Goal: Transaction & Acquisition: Subscribe to service/newsletter

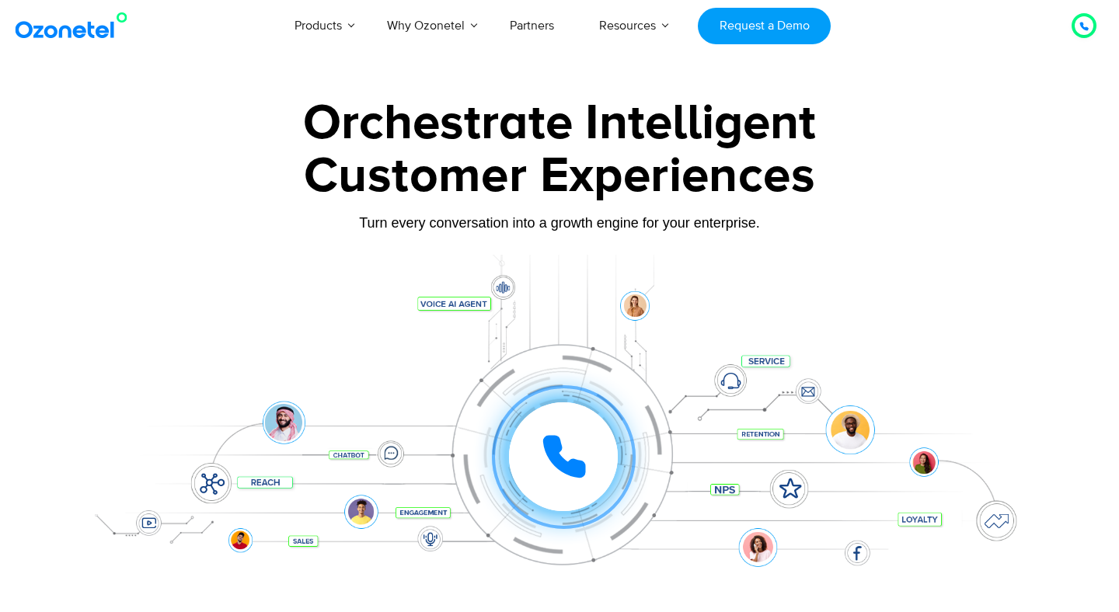
click at [877, 147] on div "Customer Experiences" at bounding box center [560, 176] width 972 height 75
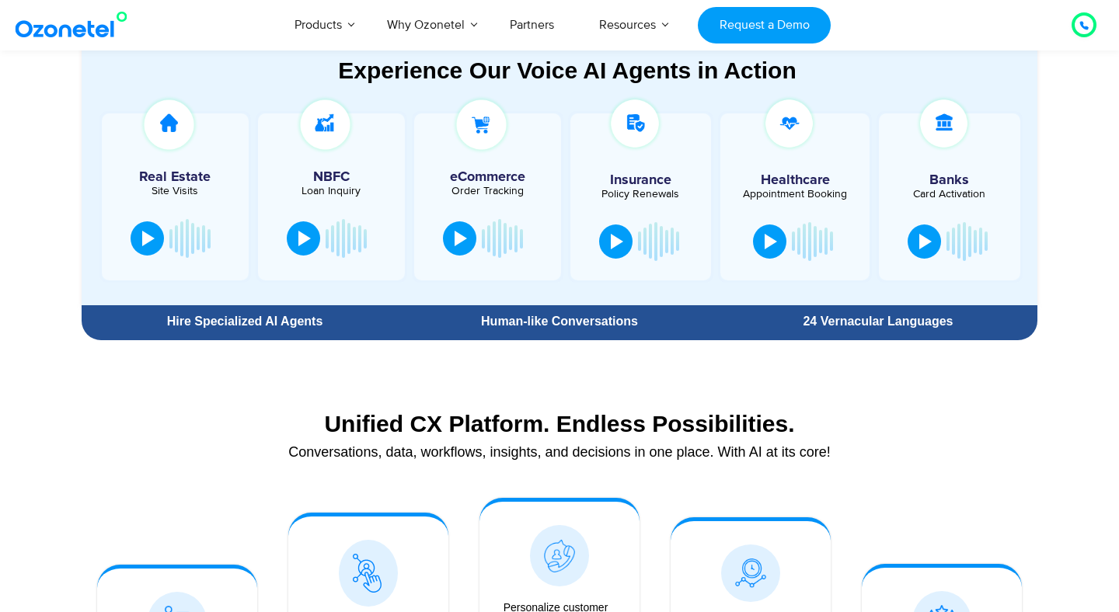
scroll to position [859, 0]
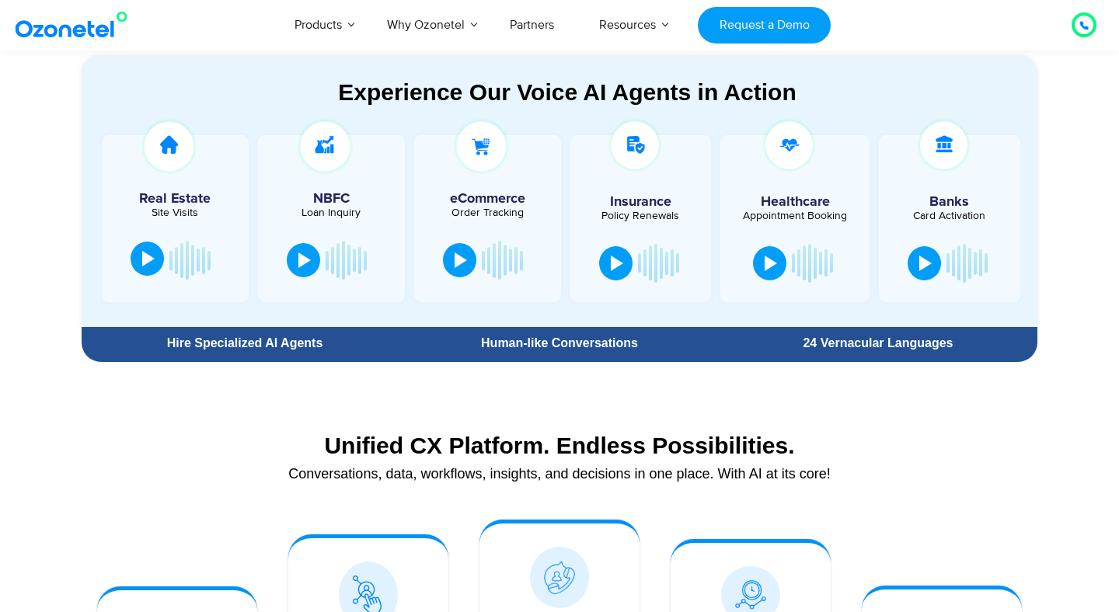
click at [154, 259] on div at bounding box center [148, 259] width 12 height 16
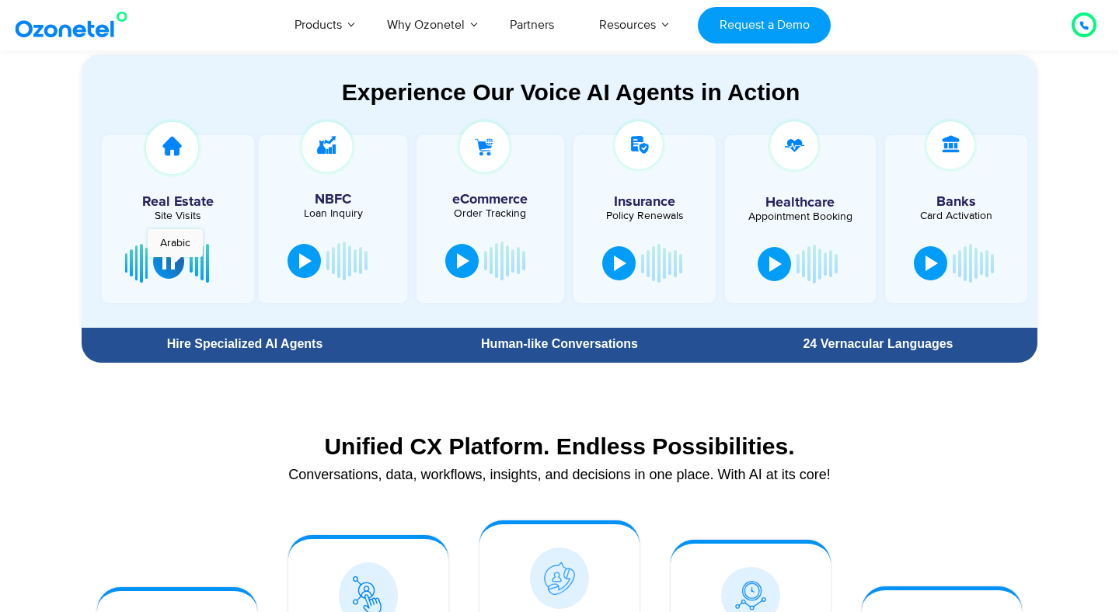
click at [175, 265] on div at bounding box center [168, 262] width 12 height 16
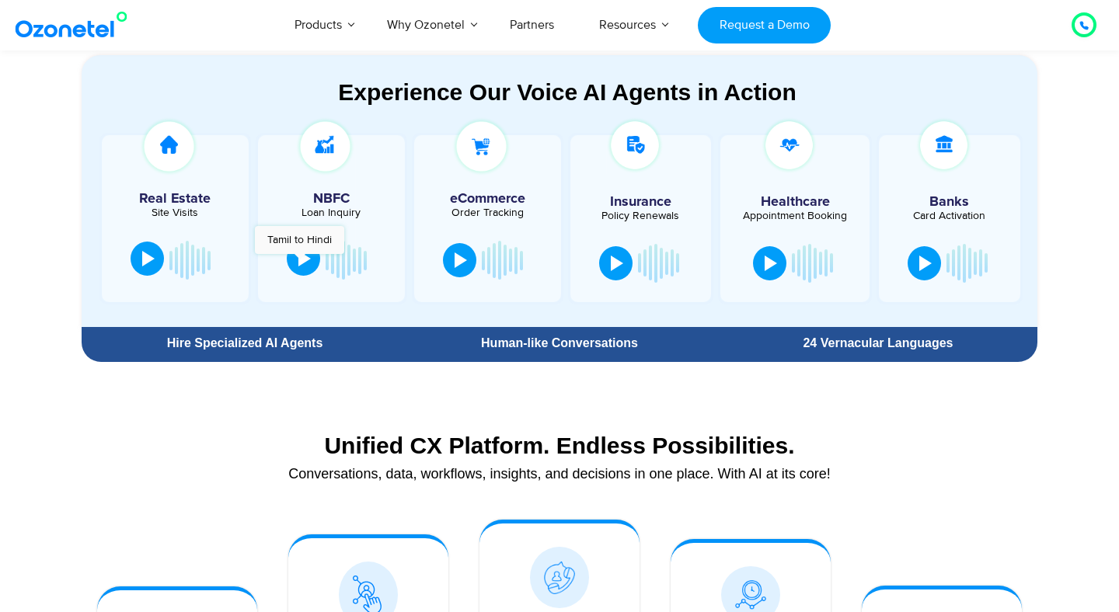
click at [299, 262] on div at bounding box center [304, 259] width 12 height 16
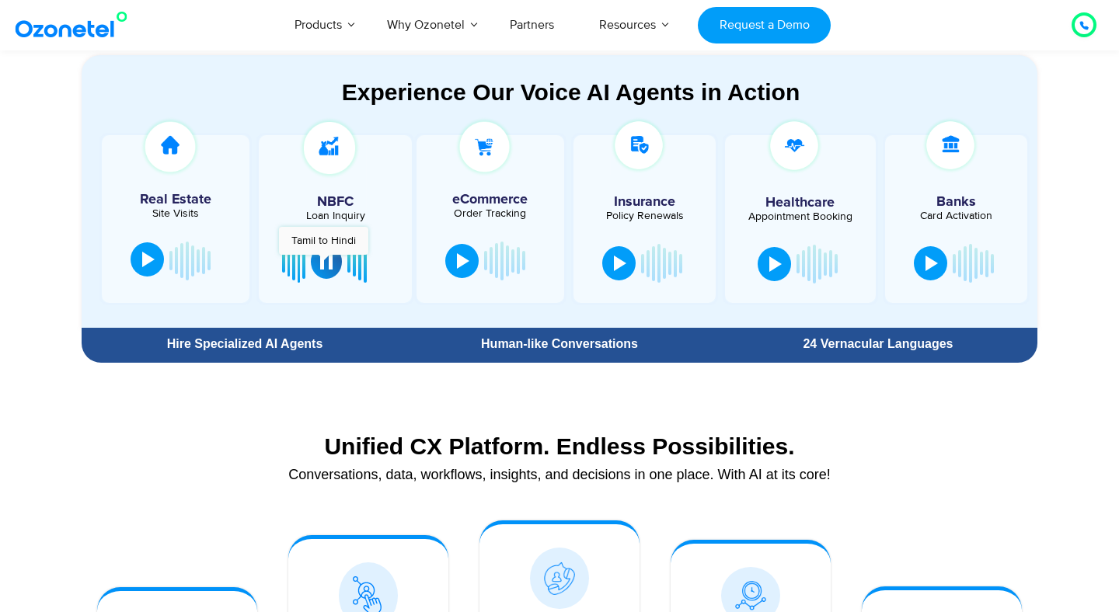
click at [323, 263] on div at bounding box center [326, 262] width 12 height 16
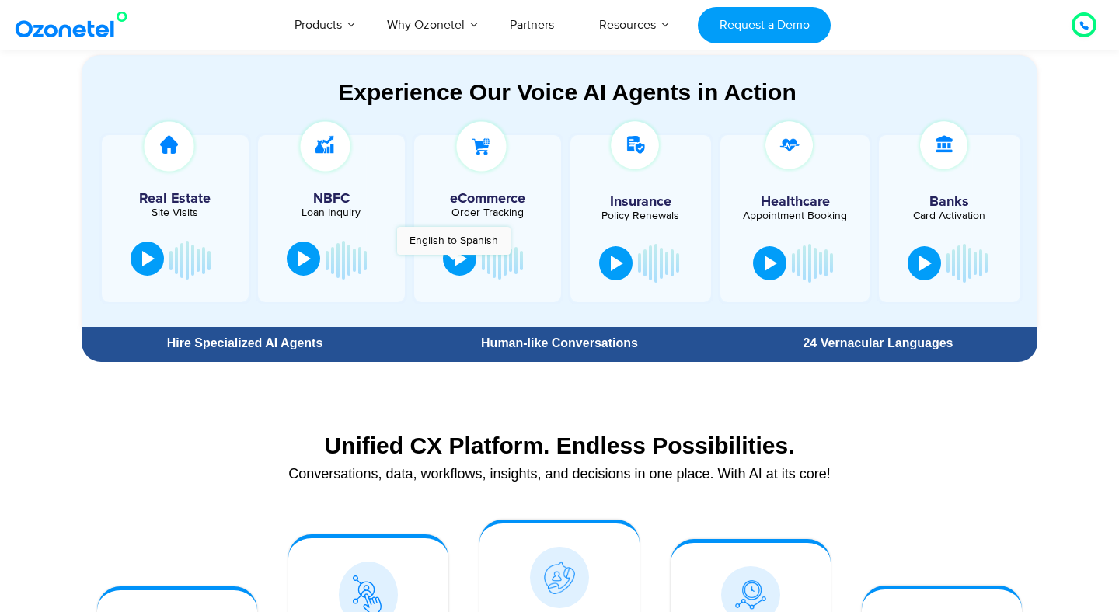
click at [453, 263] on button at bounding box center [459, 259] width 33 height 34
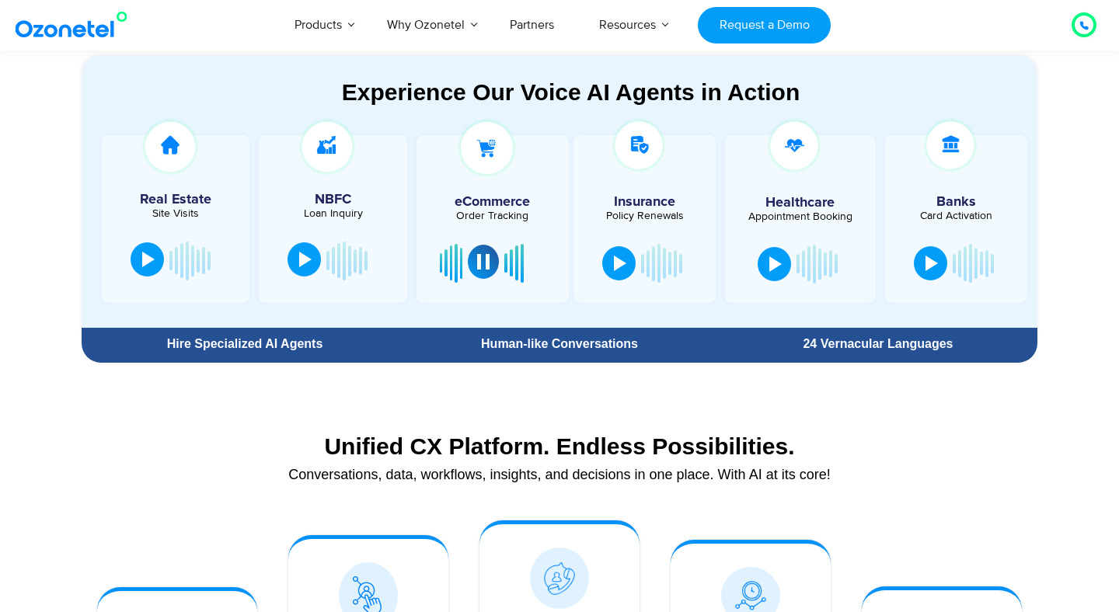
click at [481, 256] on div at bounding box center [483, 262] width 12 height 16
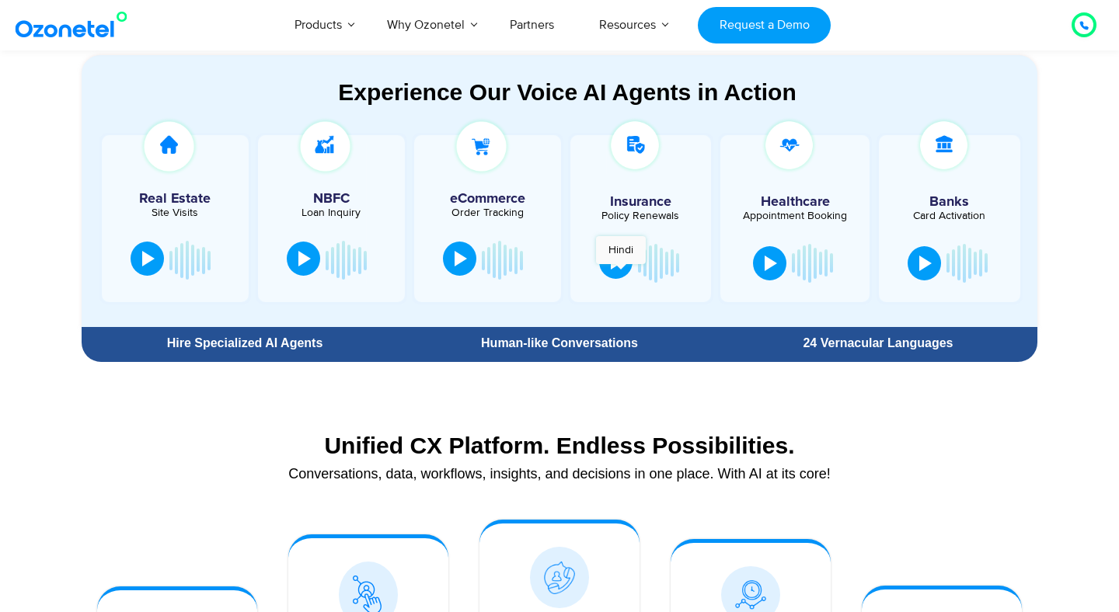
click at [621, 272] on button at bounding box center [615, 262] width 33 height 34
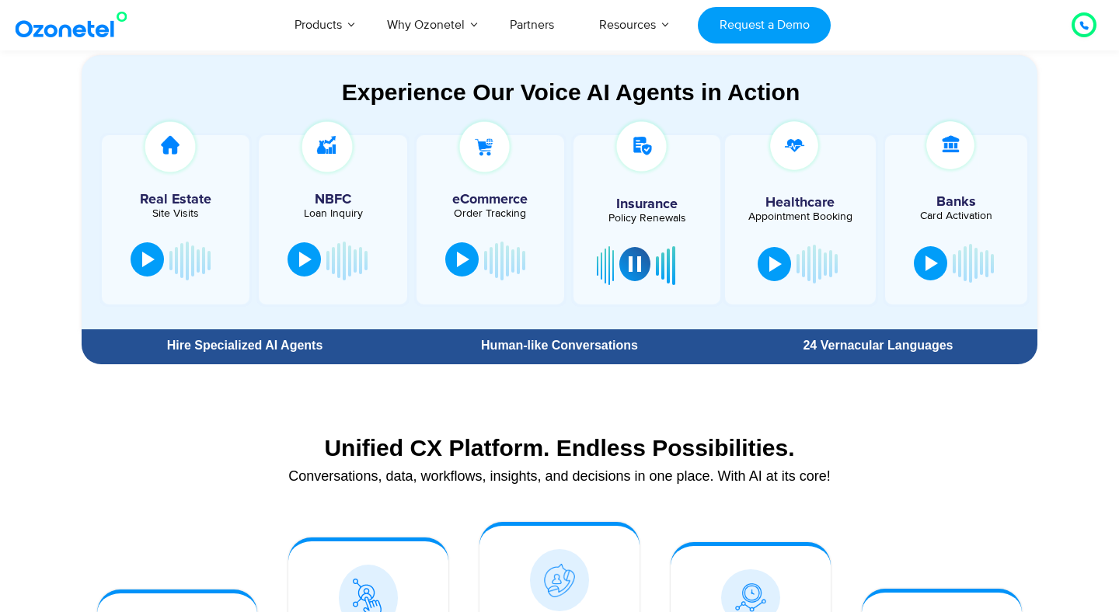
click at [627, 270] on button at bounding box center [634, 264] width 31 height 34
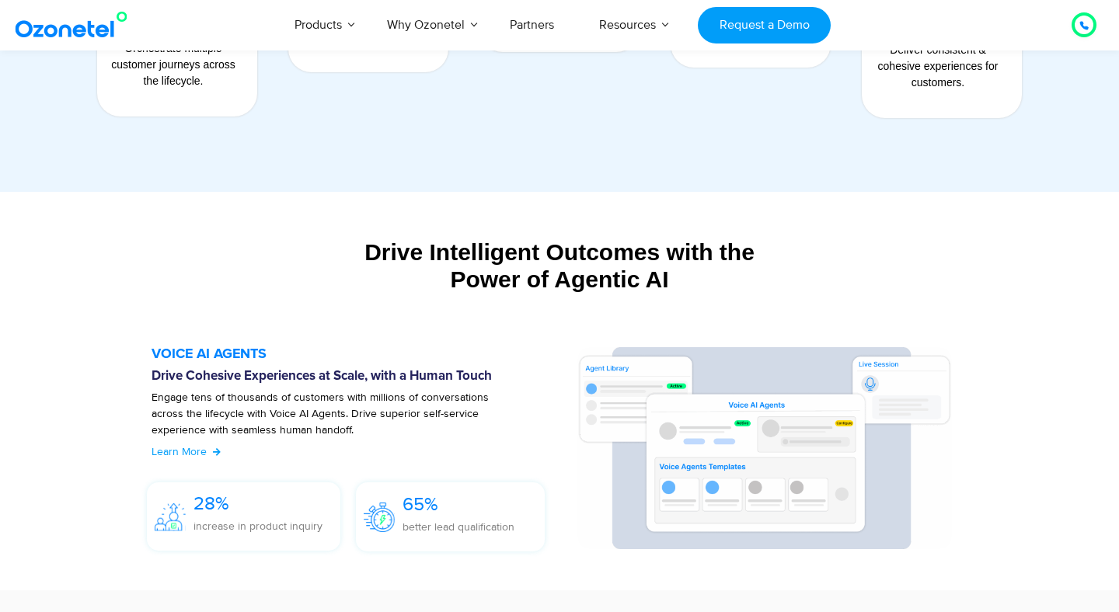
scroll to position [1627, 0]
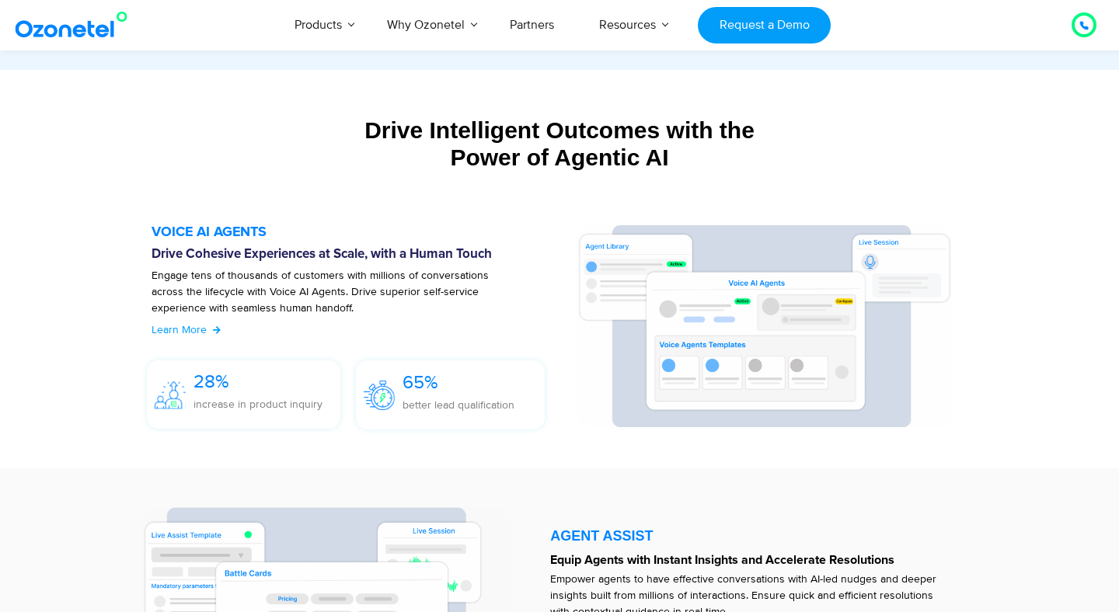
click at [1078, 27] on div at bounding box center [1084, 25] width 19 height 19
click at [976, 123] on div "Drive Intelligent Outcomes with the Power of Agentic AI" at bounding box center [560, 144] width 956 height 54
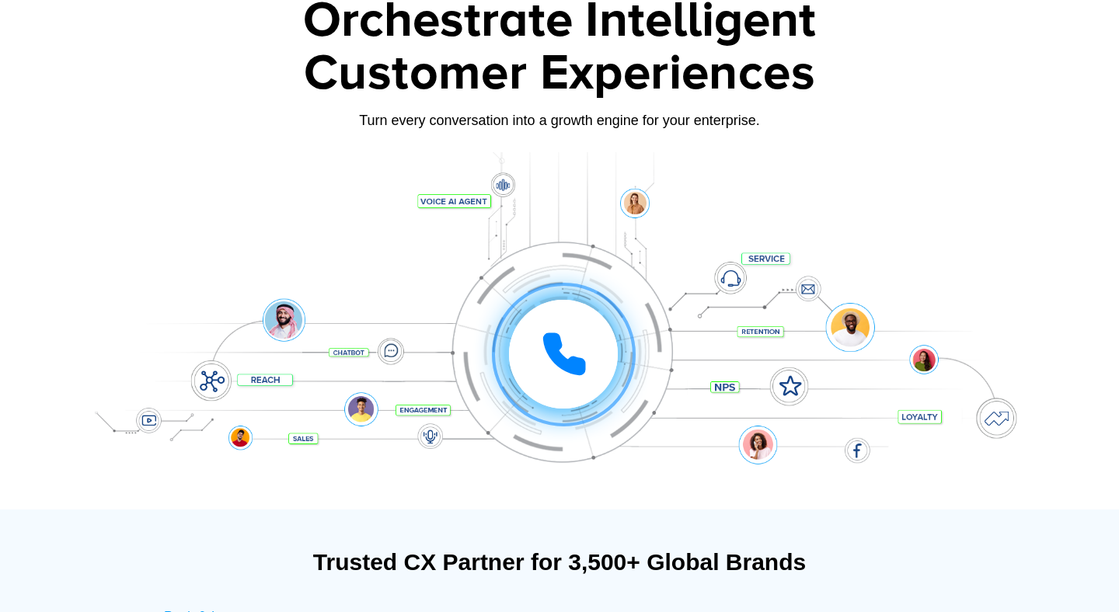
scroll to position [0, 0]
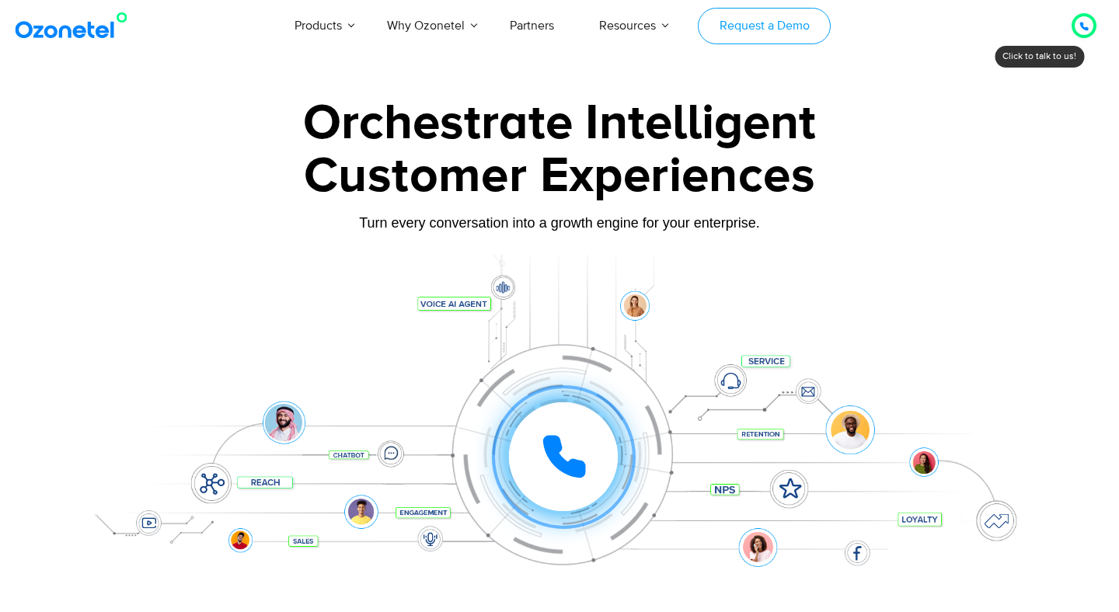
click at [768, 30] on link "Request a Demo" at bounding box center [764, 26] width 133 height 37
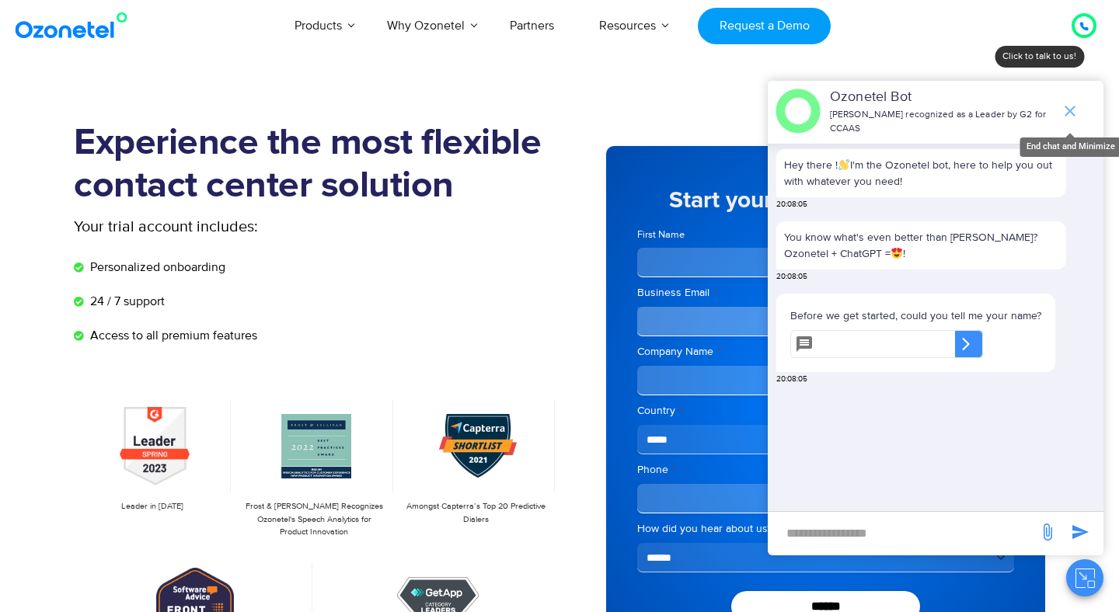
click at [1079, 107] on icon "end chat or minimize" at bounding box center [1070, 111] width 19 height 19
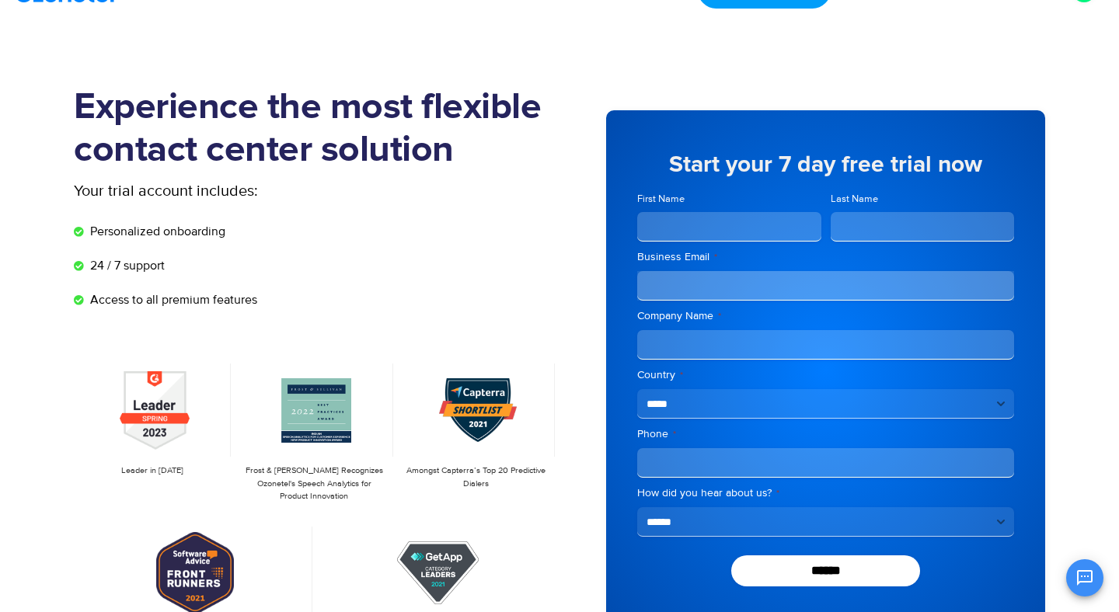
scroll to position [47, 0]
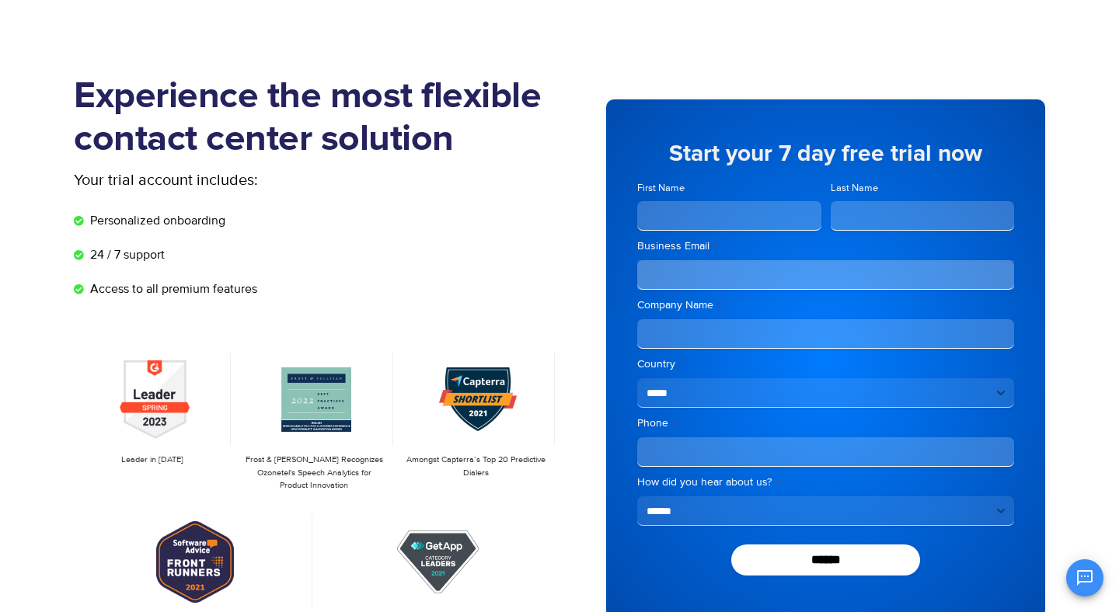
click at [696, 277] on input "Business Email *" at bounding box center [825, 275] width 377 height 30
click at [679, 324] on input "Company Name *" at bounding box center [825, 334] width 377 height 30
click at [653, 452] on input "Phone *" at bounding box center [825, 453] width 377 height 30
click at [559, 301] on div "Experience the most flexible contact center solution Your trial account include…" at bounding box center [317, 358] width 486 height 567
click at [658, 518] on select "**********" at bounding box center [825, 512] width 377 height 30
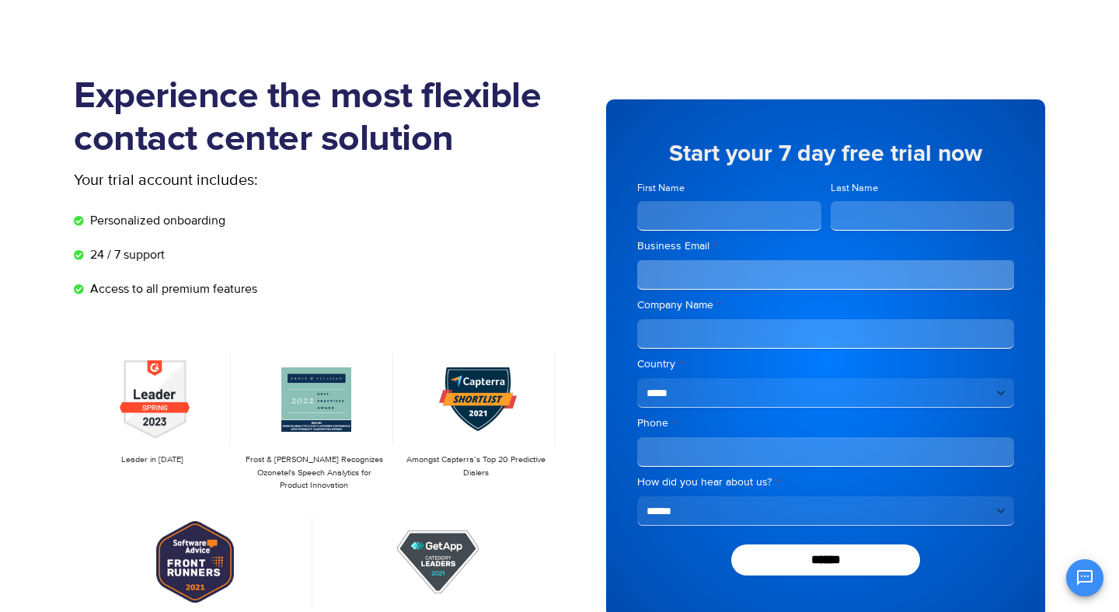
select select "********"
click at [637, 497] on select "**********" at bounding box center [825, 512] width 377 height 30
click at [549, 229] on li "Personalized onboarding" at bounding box center [317, 224] width 486 height 26
click at [675, 220] on input "First Name" at bounding box center [729, 216] width 184 height 30
type input "*******"
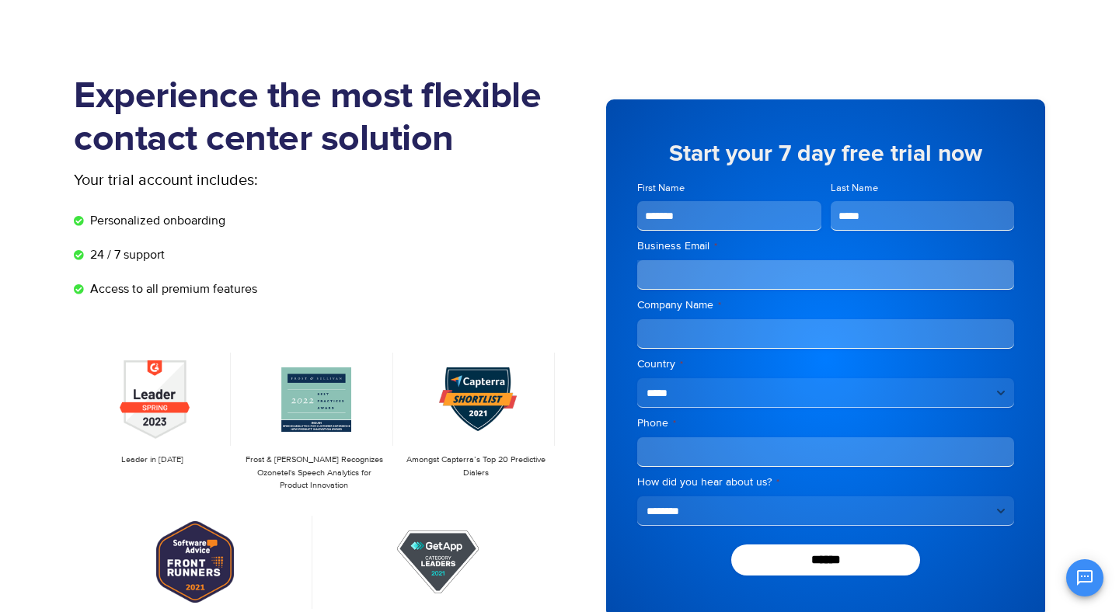
type input "*****"
type input "**********"
click at [469, 262] on li "24 / 7 support" at bounding box center [317, 259] width 486 height 26
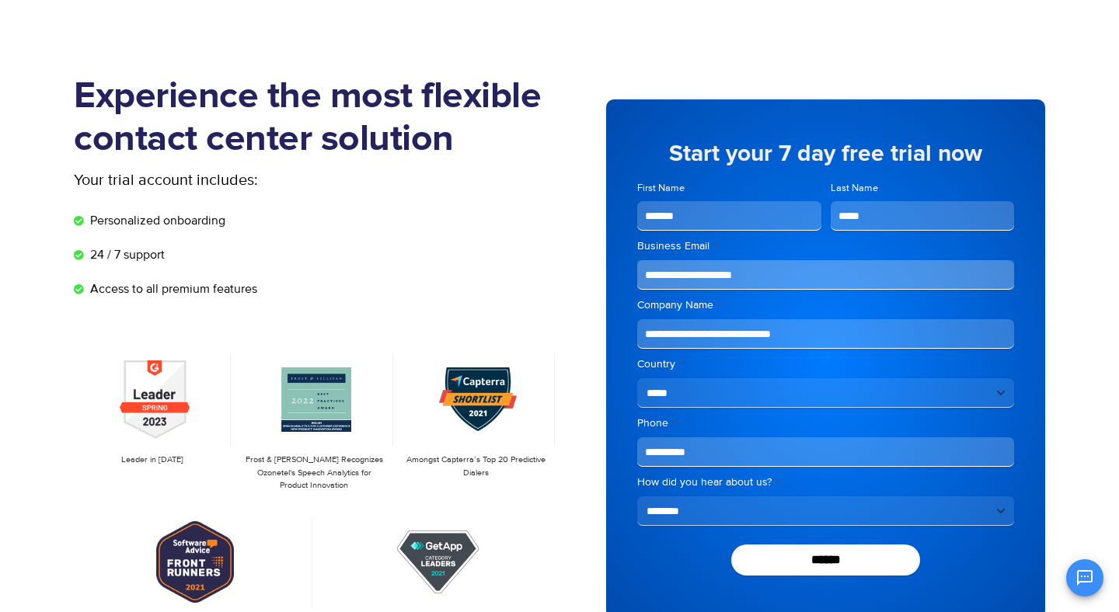
click at [823, 570] on div "OK Ozonetel Bot Ozonetel recognized as a Leader by G2 for CCAAS Hey there ! I'm…" at bounding box center [936, 576] width 336 height 41
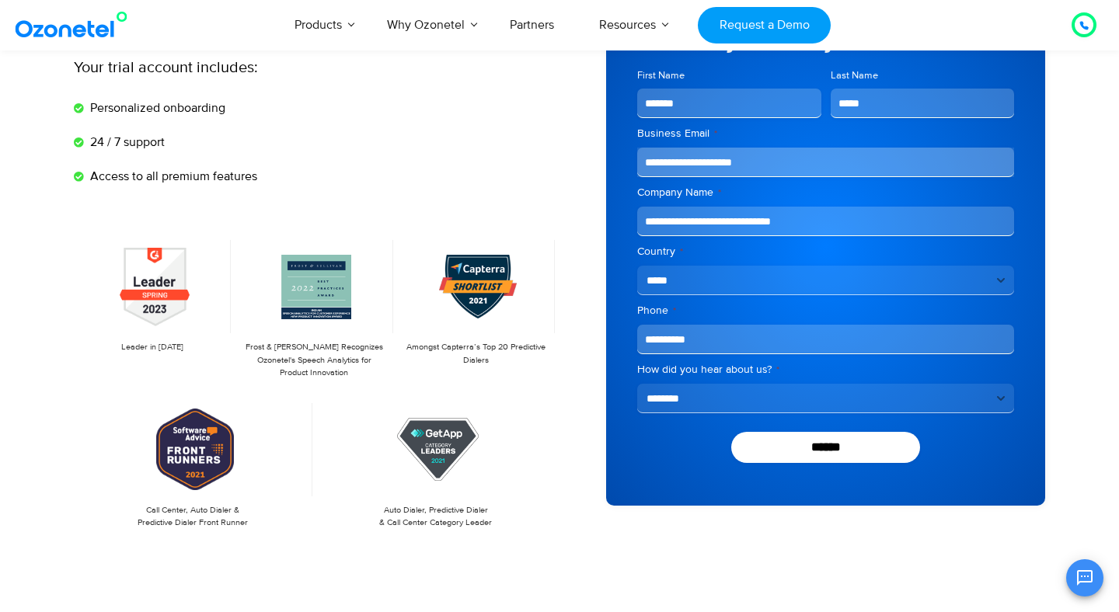
scroll to position [216, 0]
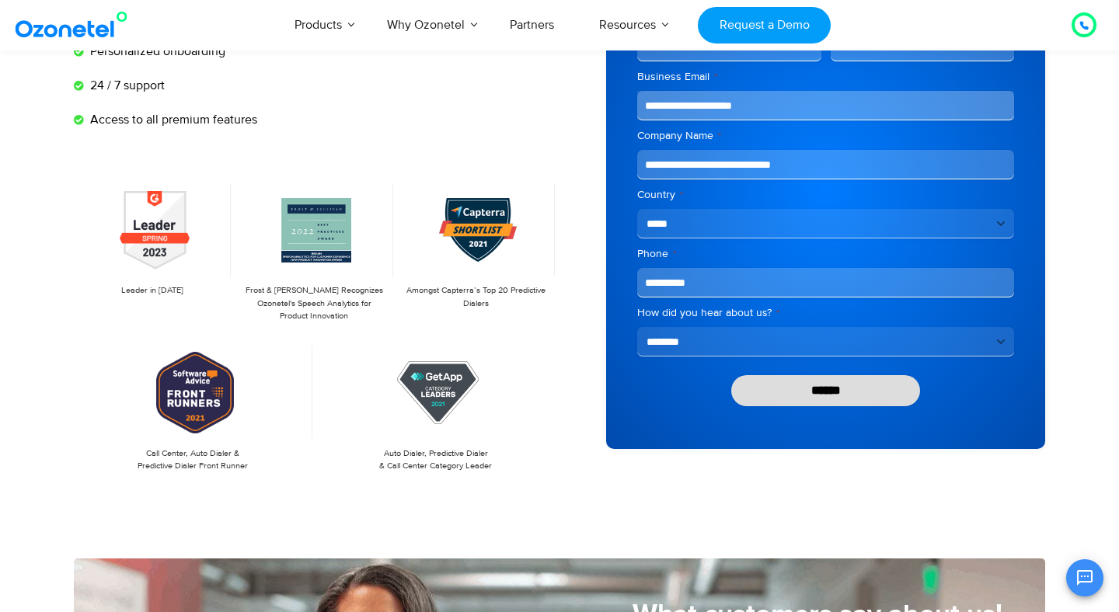
click at [836, 396] on input "******" at bounding box center [825, 390] width 189 height 31
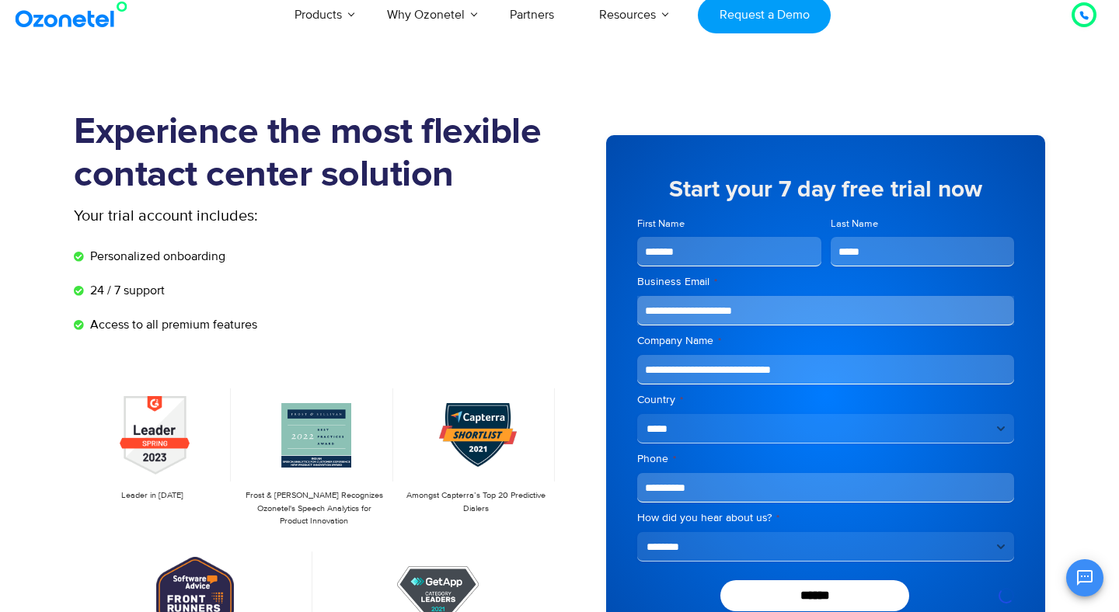
scroll to position [0, 0]
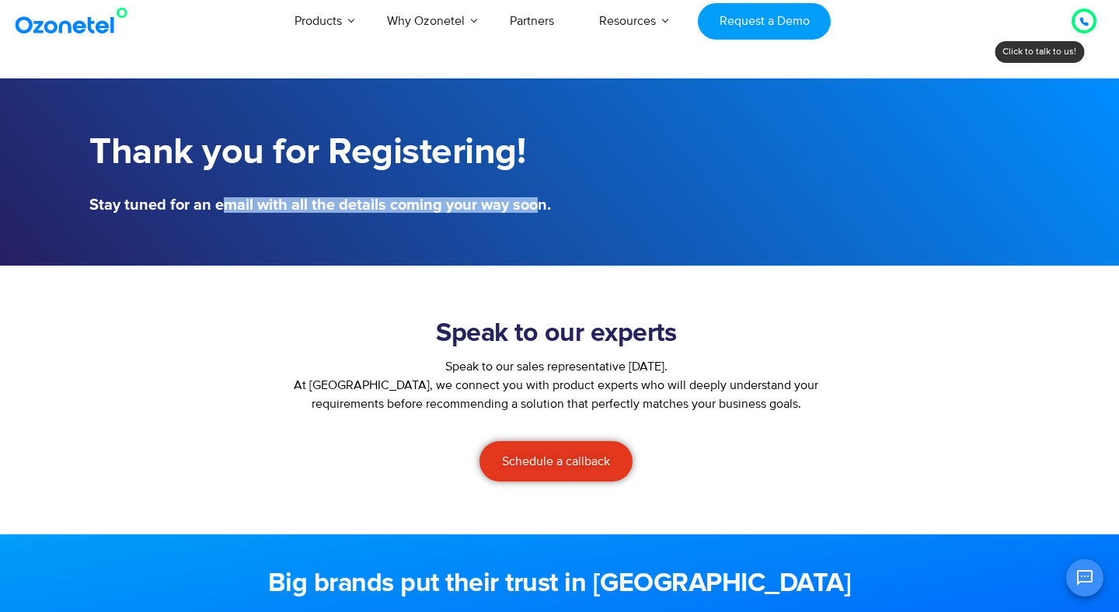
drag, startPoint x: 219, startPoint y: 205, endPoint x: 547, endPoint y: 215, distance: 328.1
click at [547, 215] on div "Thank you for Registering! Stay tuned for an email with all the details coming …" at bounding box center [321, 172] width 478 height 97
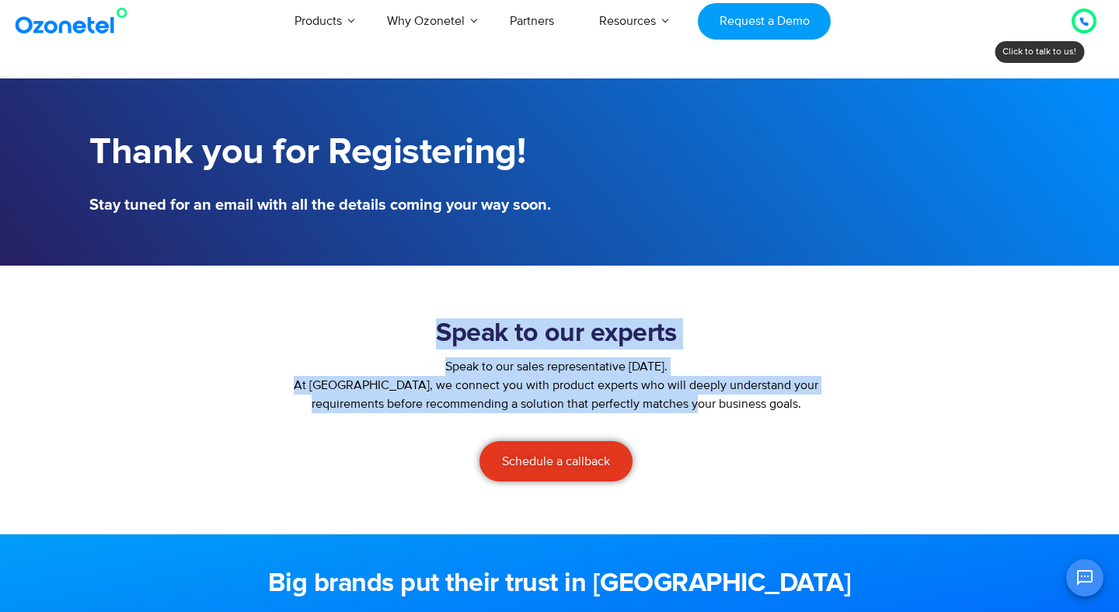
drag, startPoint x: 707, startPoint y: 401, endPoint x: 525, endPoint y: 310, distance: 204.0
click at [525, 310] on div "Speak to our experts Speak to our sales representative [DATE]. At [GEOGRAPHIC_D…" at bounding box center [560, 400] width 972 height 194
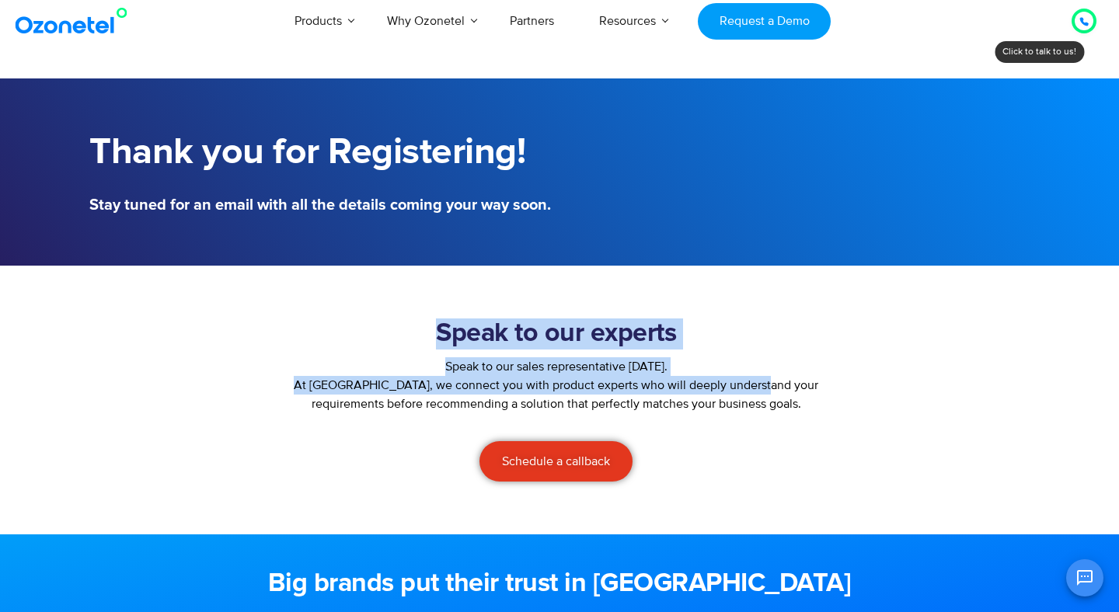
drag, startPoint x: 525, startPoint y: 310, endPoint x: 758, endPoint y: 396, distance: 248.4
click at [750, 390] on div "Speak to our experts Speak to our sales representative [DATE]. At [GEOGRAPHIC_D…" at bounding box center [560, 400] width 972 height 194
click at [752, 396] on p "At [GEOGRAPHIC_DATA], we connect you with product experts who will deeply under…" at bounding box center [557, 394] width 552 height 37
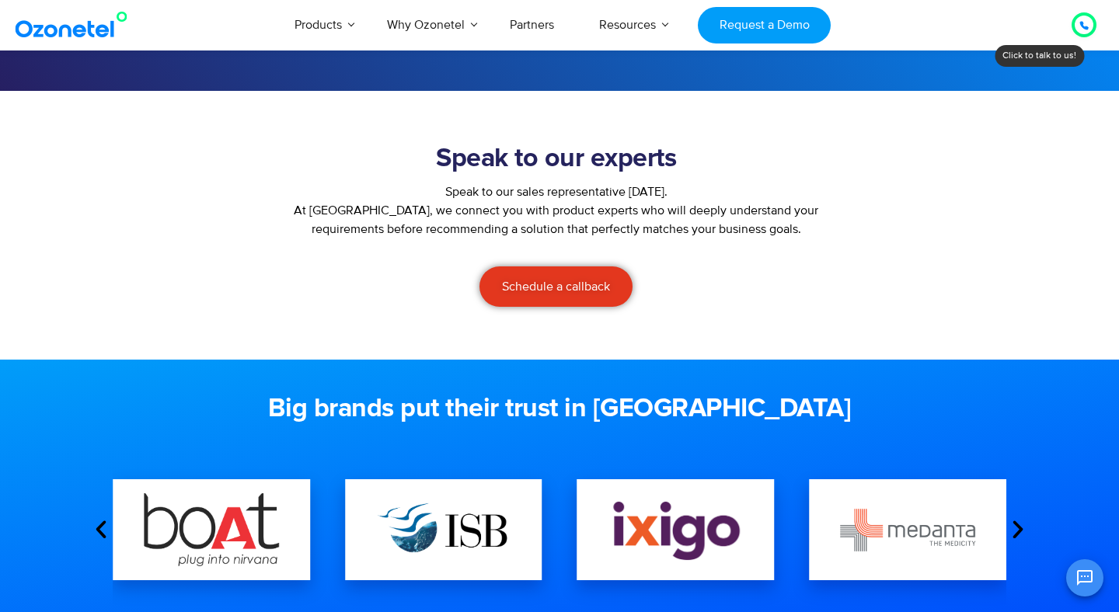
scroll to position [197, 0]
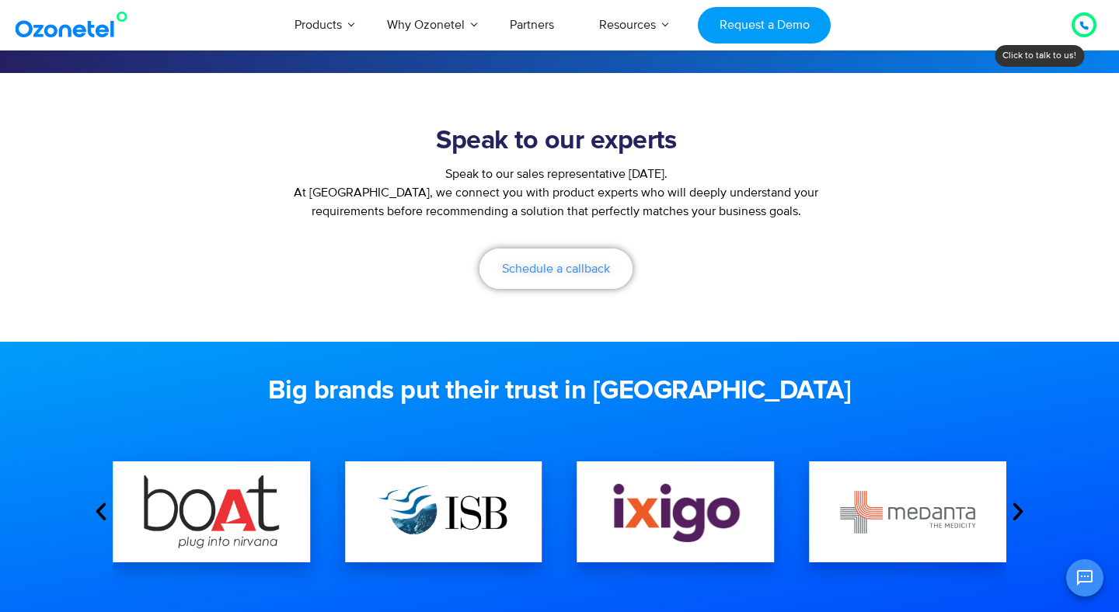
click at [593, 281] on link "Schedule a callback" at bounding box center [556, 269] width 153 height 40
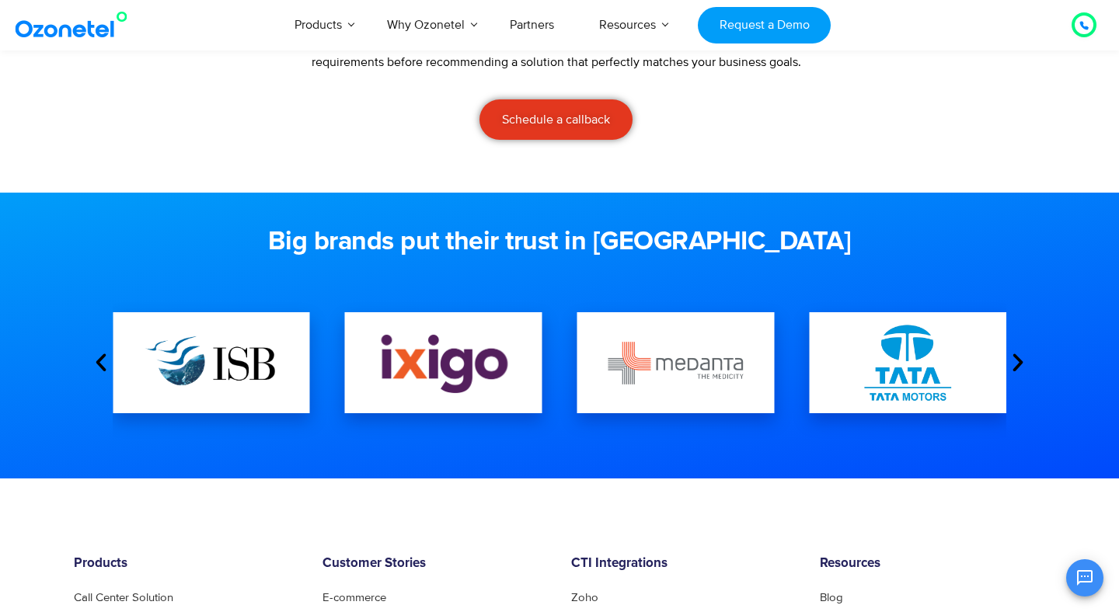
scroll to position [464, 0]
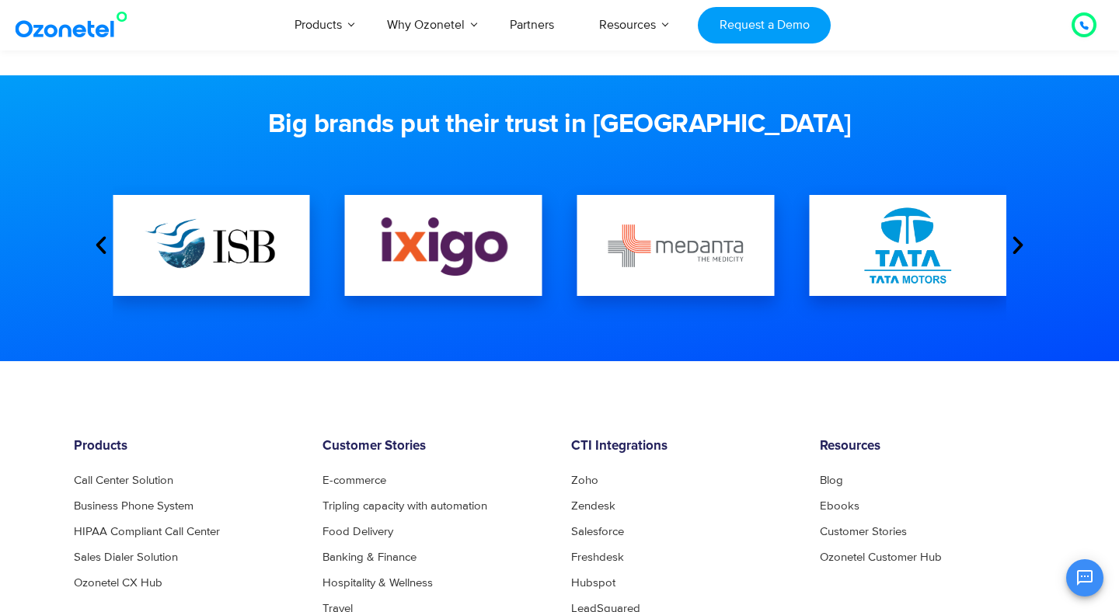
click at [1015, 249] on icon "Next slide" at bounding box center [1018, 245] width 23 height 23
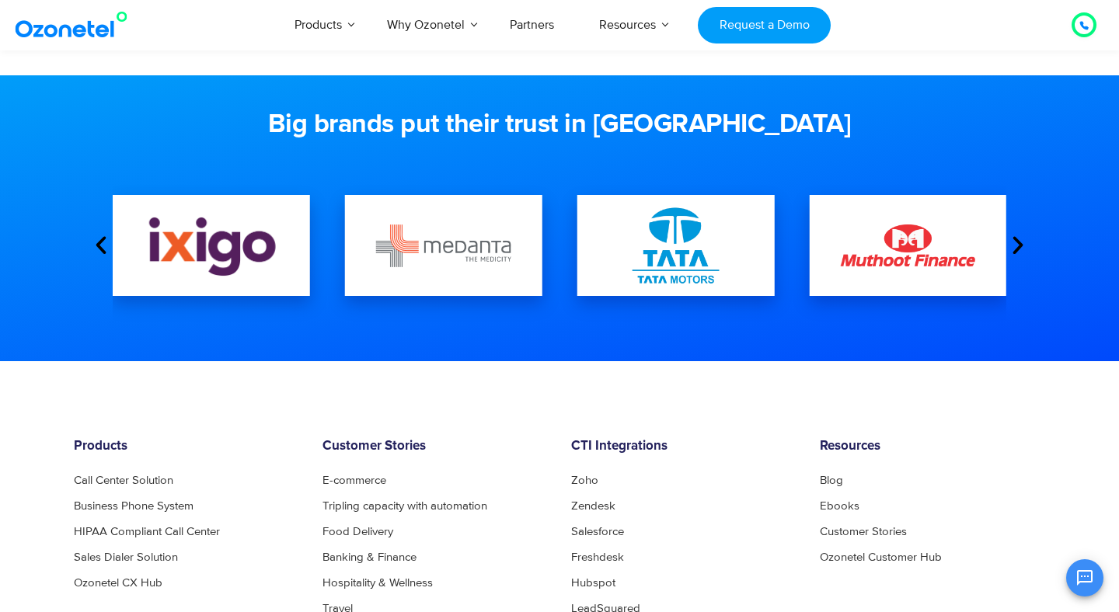
click at [1015, 249] on icon "Next slide" at bounding box center [1018, 245] width 23 height 23
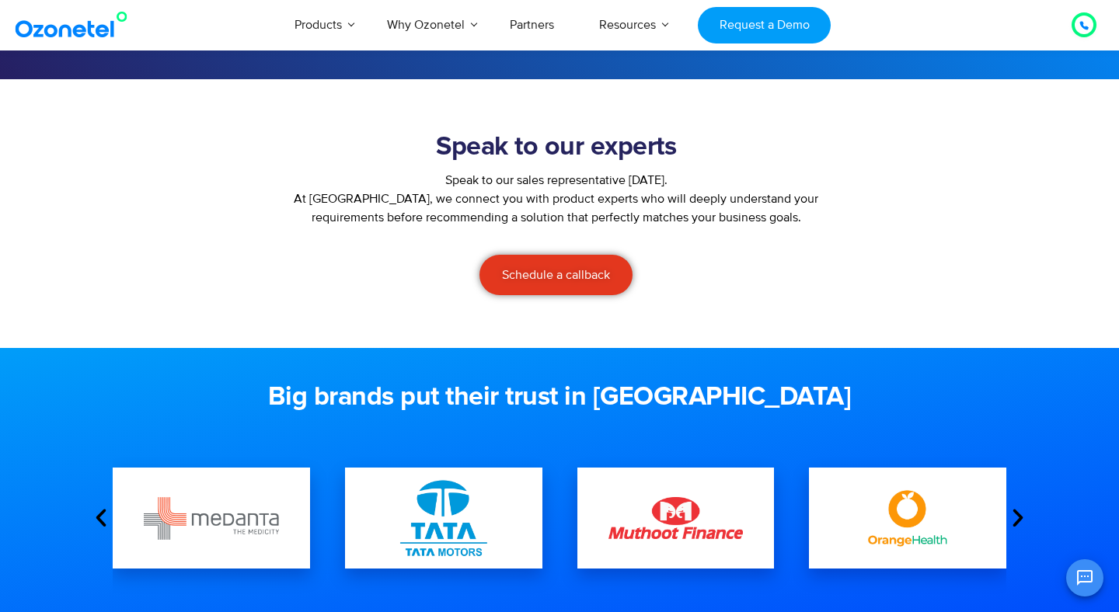
scroll to position [114, 0]
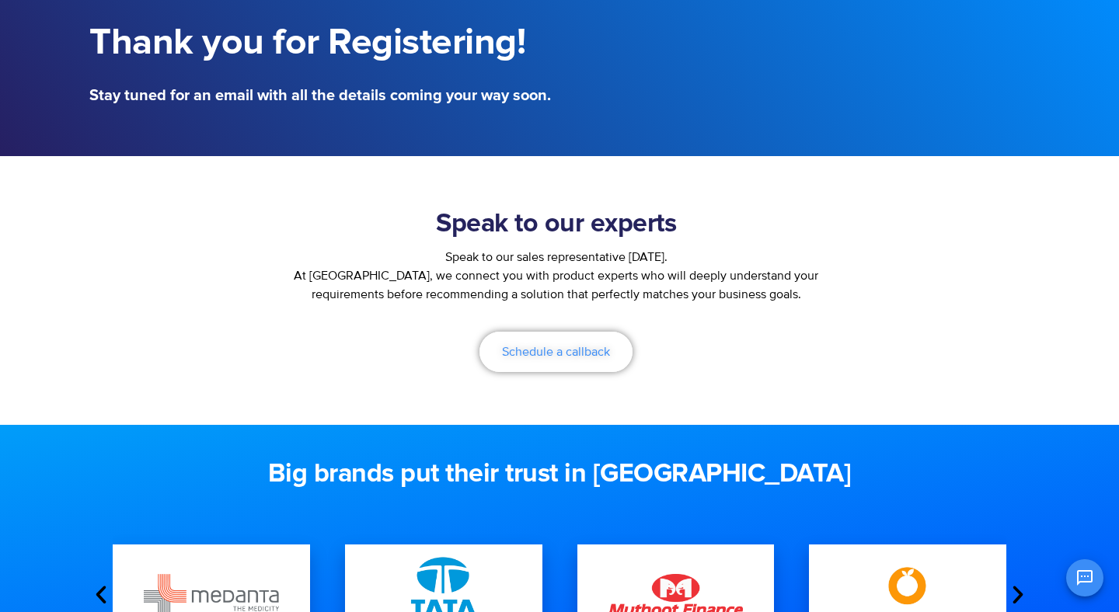
click at [556, 353] on span "Schedule a callback" at bounding box center [556, 352] width 108 height 12
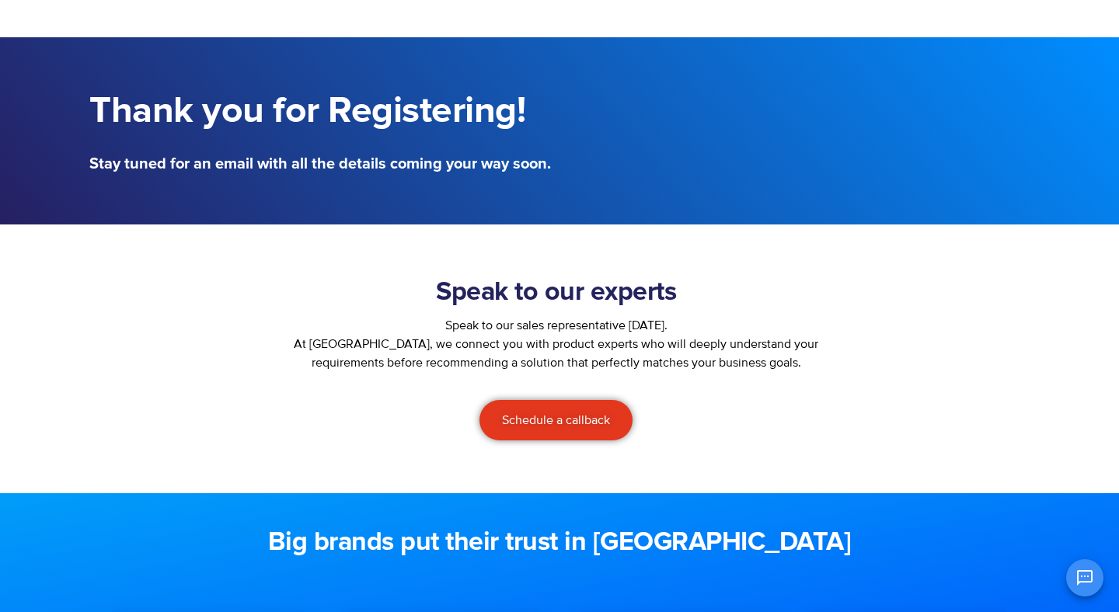
scroll to position [0, 0]
